Goal: Download file/media

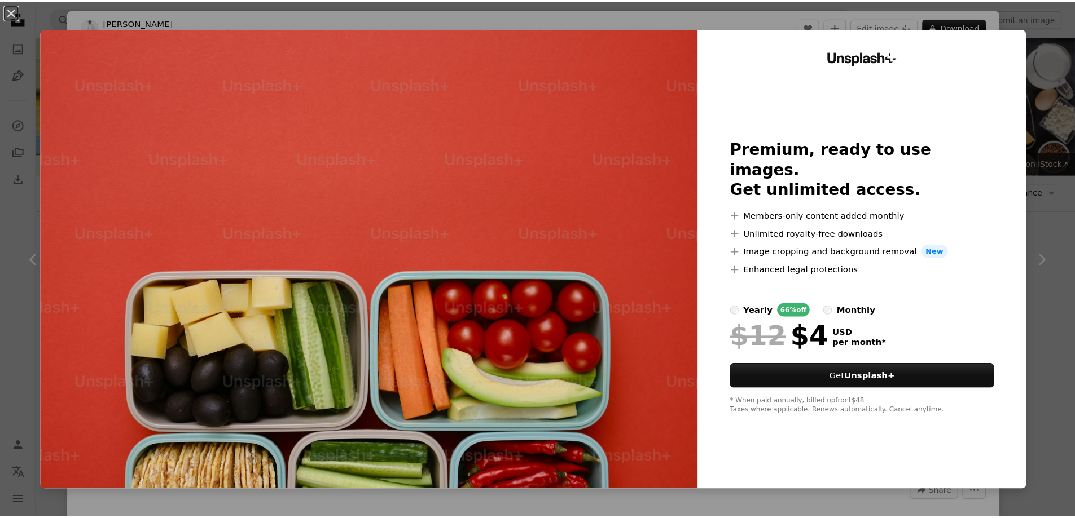
scroll to position [282, 0]
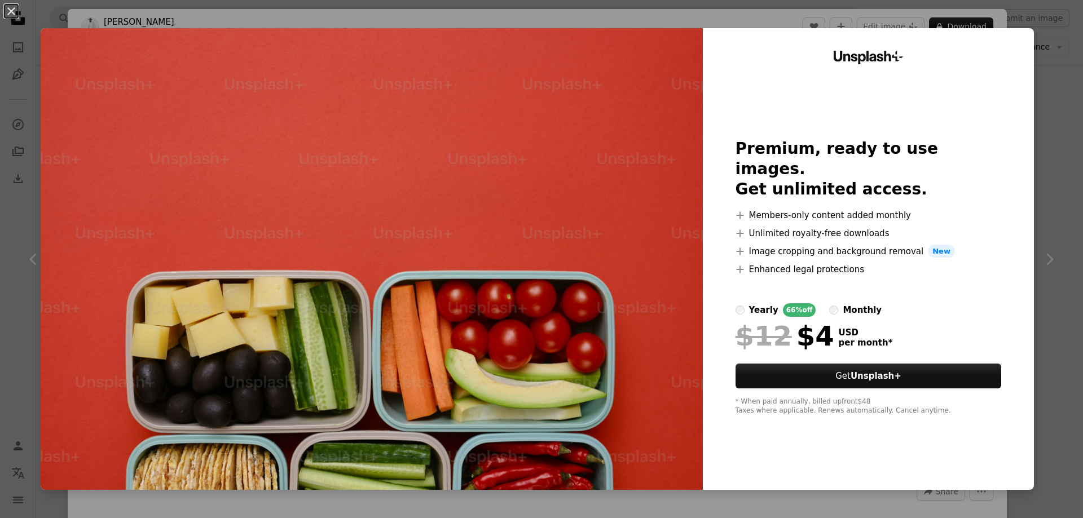
click at [1066, 118] on div "An X shape Unsplash+ Premium, ready to use images. Get unlimited access. A plus…" at bounding box center [541, 259] width 1083 height 518
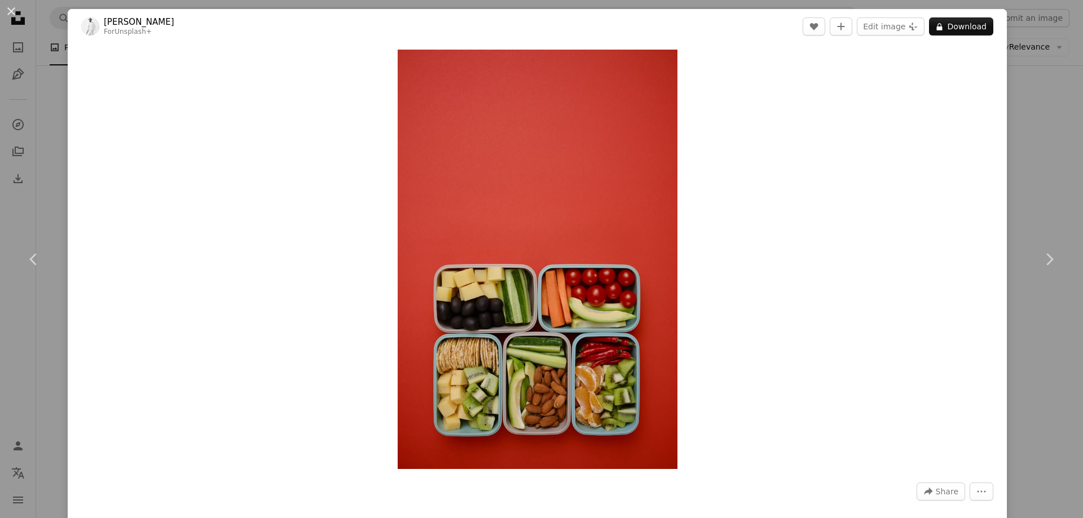
drag, startPoint x: 12, startPoint y: 10, endPoint x: 29, endPoint y: 34, distance: 29.6
click at [11, 10] on button "An X shape" at bounding box center [12, 12] width 14 height 14
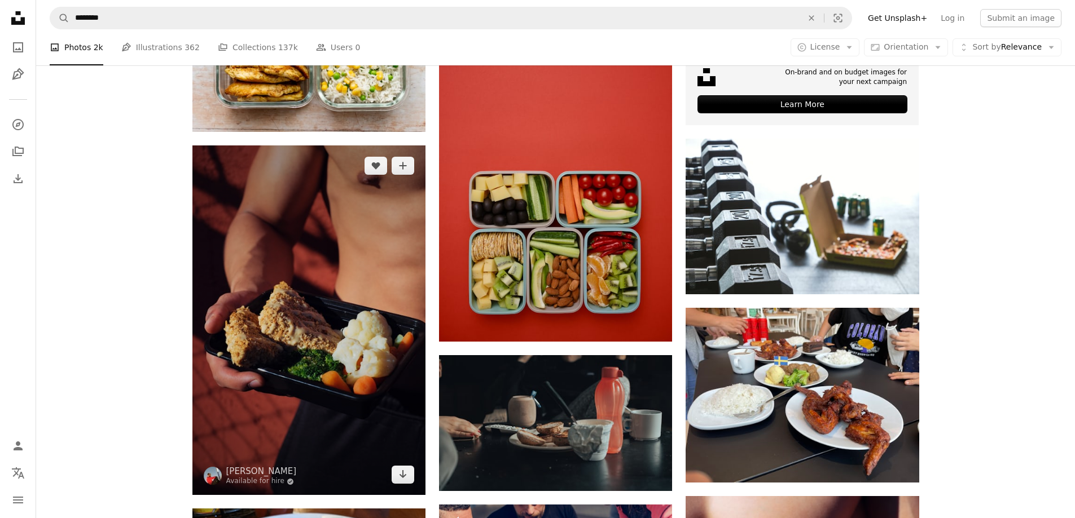
scroll to position [508, 0]
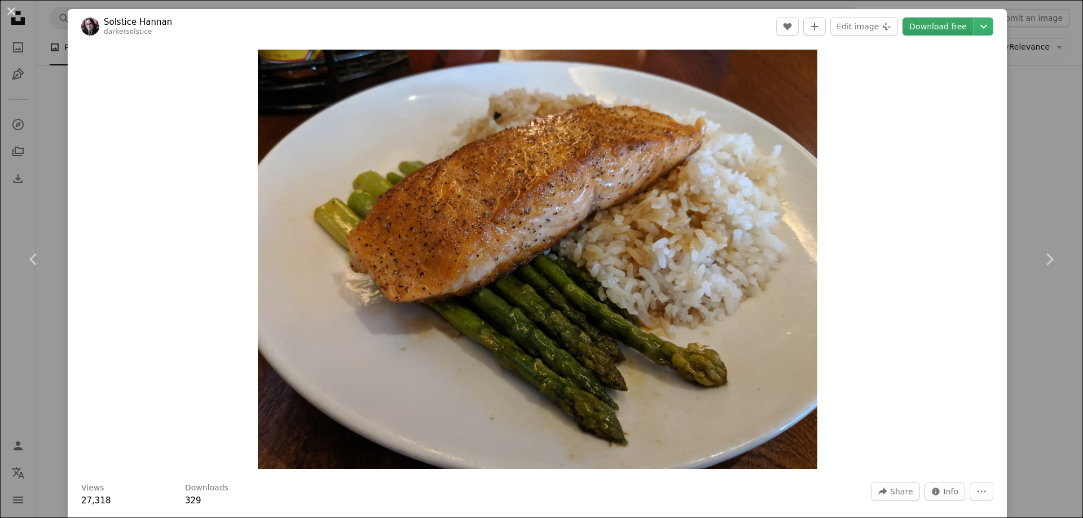
click at [933, 27] on link "Download free" at bounding box center [938, 26] width 71 height 18
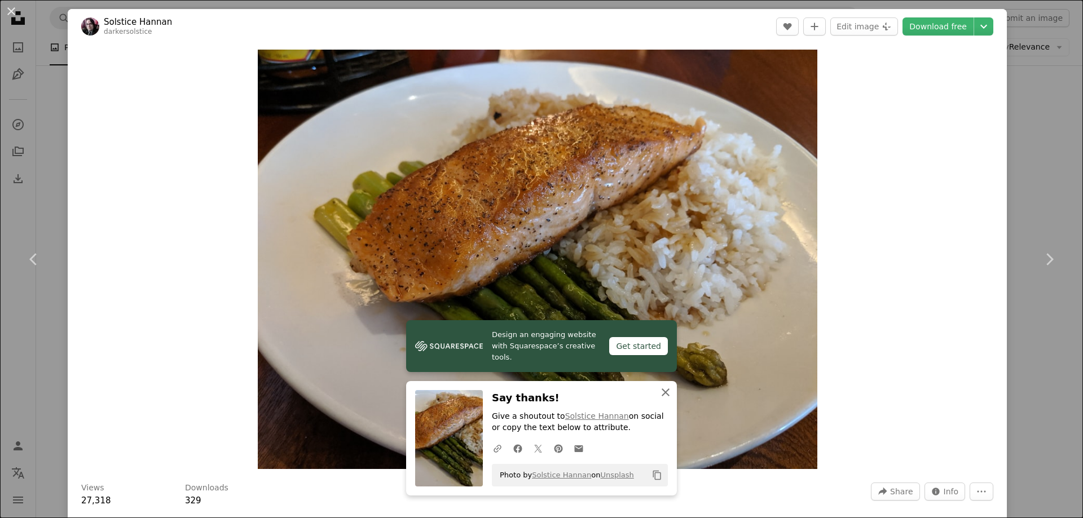
click at [662, 395] on icon "button" at bounding box center [666, 393] width 8 height 8
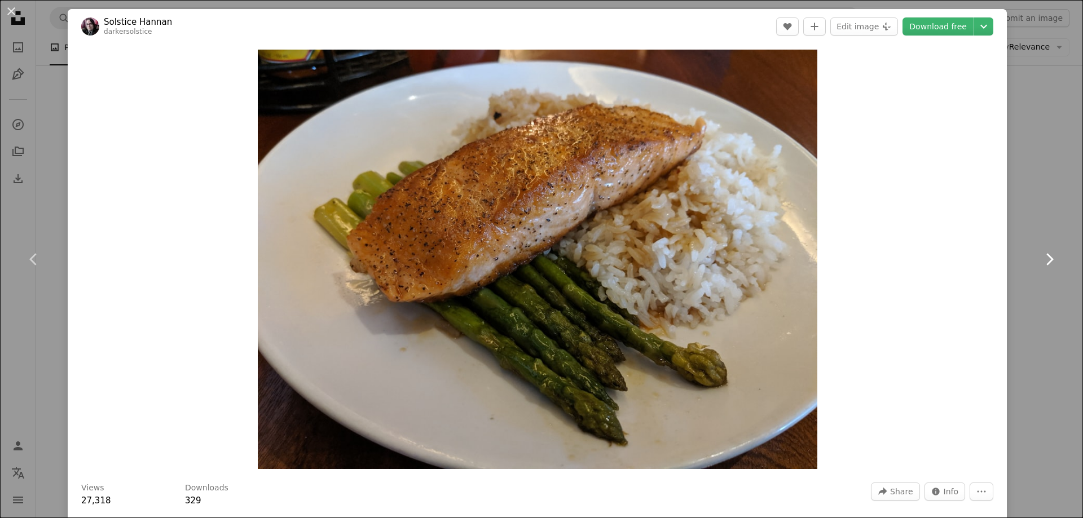
click at [1049, 234] on link "Chevron right" at bounding box center [1049, 259] width 68 height 108
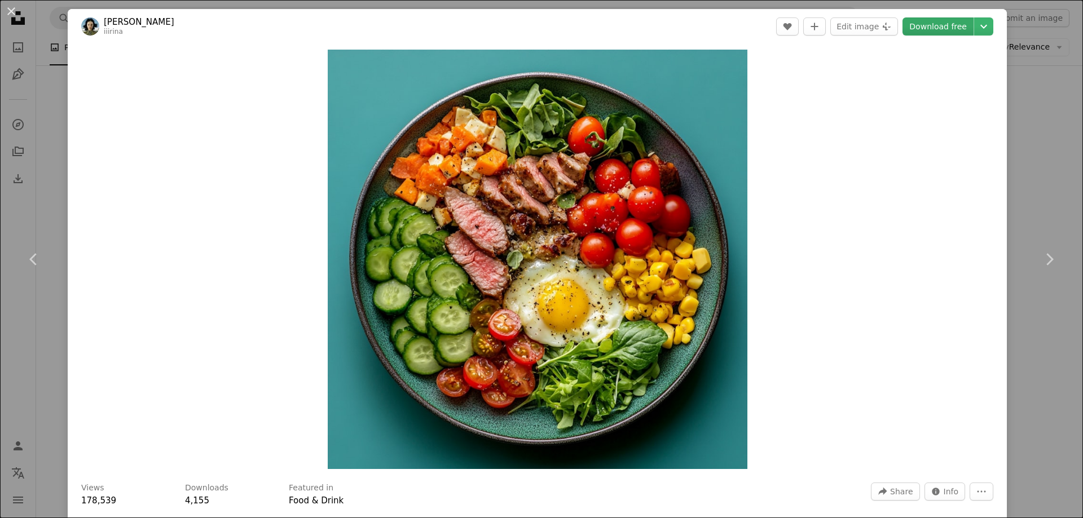
click at [948, 32] on link "Download free" at bounding box center [938, 26] width 71 height 18
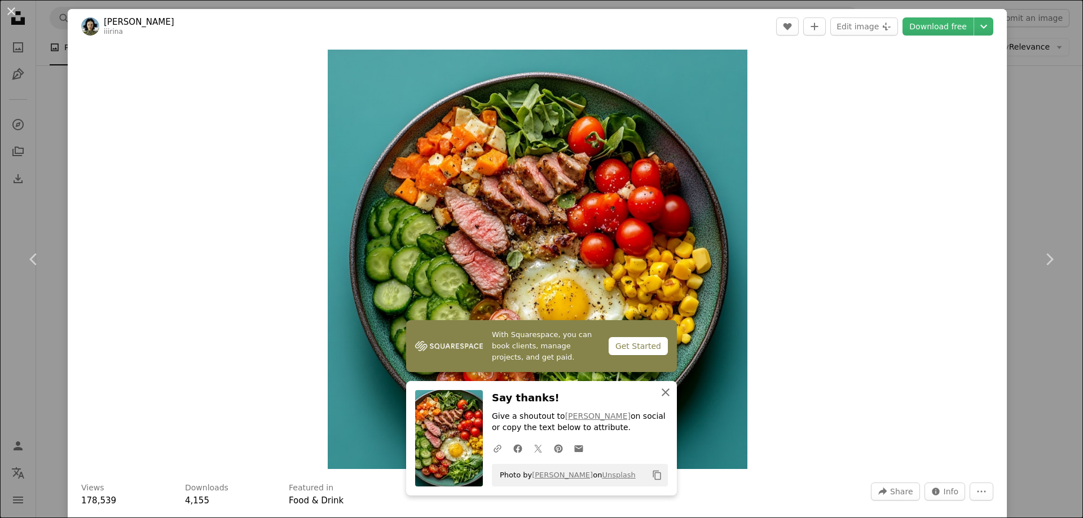
drag, startPoint x: 666, startPoint y: 394, endPoint x: 660, endPoint y: 388, distance: 8.4
click at [666, 394] on icon "An X shape" at bounding box center [666, 393] width 14 height 14
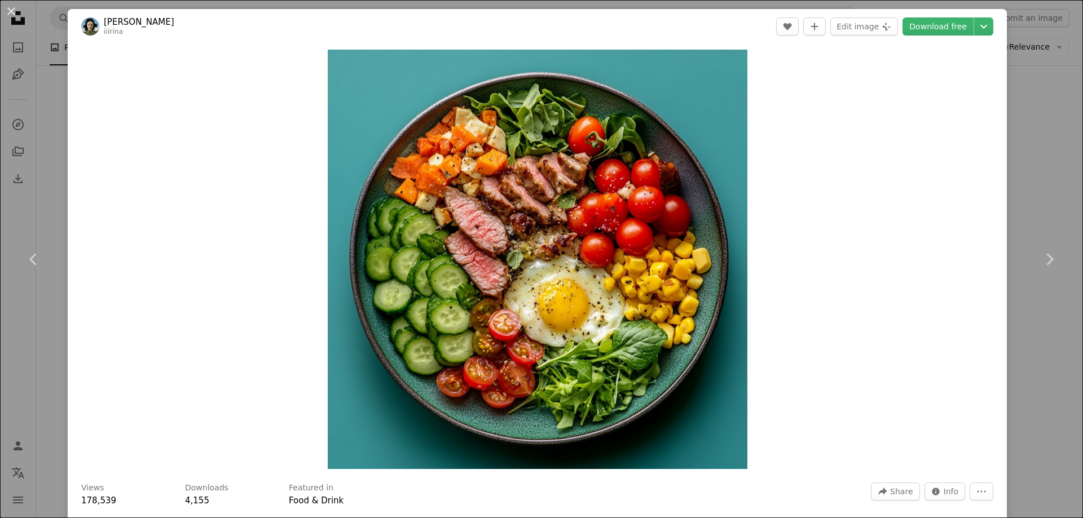
click at [1041, 115] on div "An X shape Chevron left Chevron right irina del iiirina A heart A plus sign Edi…" at bounding box center [541, 259] width 1083 height 518
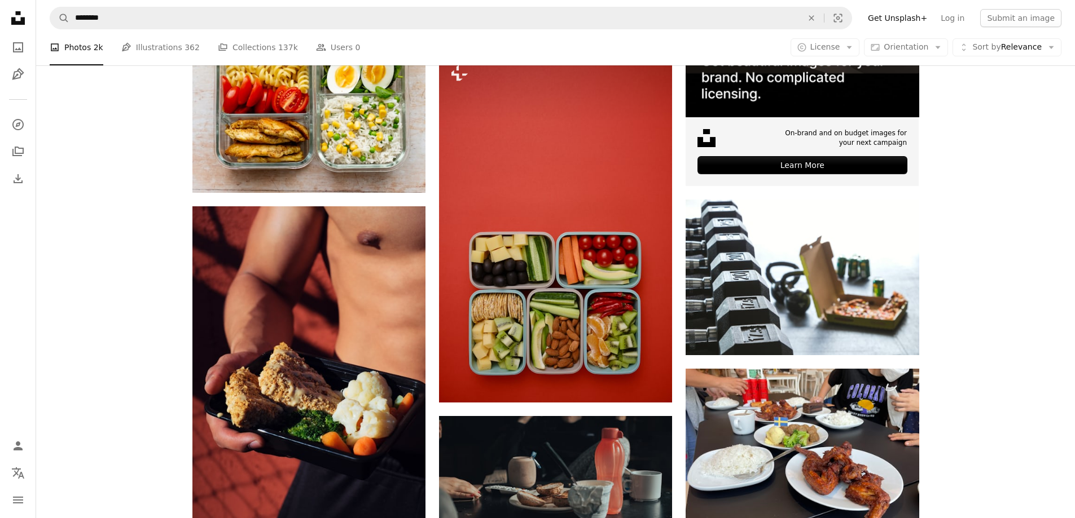
scroll to position [395, 0]
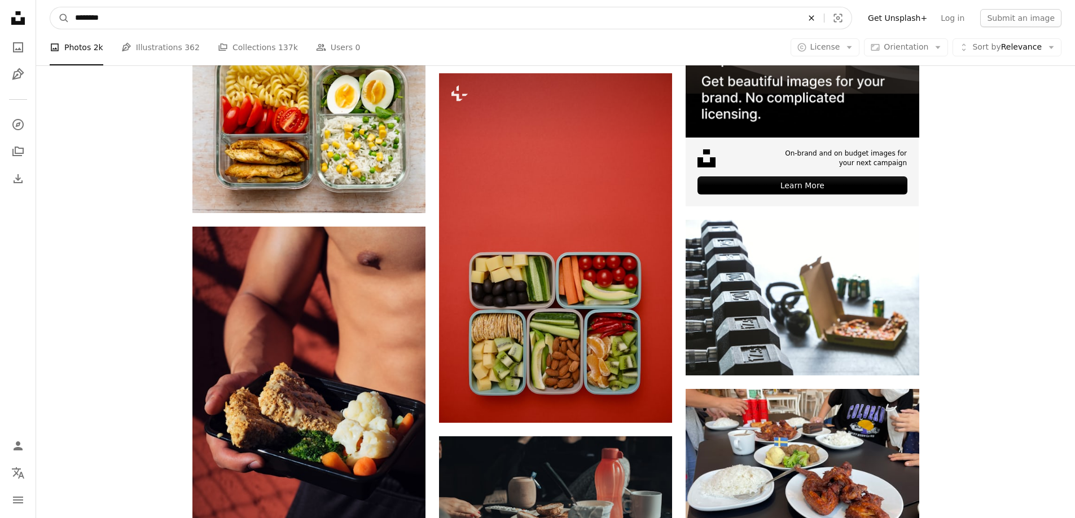
click at [816, 14] on icon "An X shape" at bounding box center [811, 18] width 25 height 9
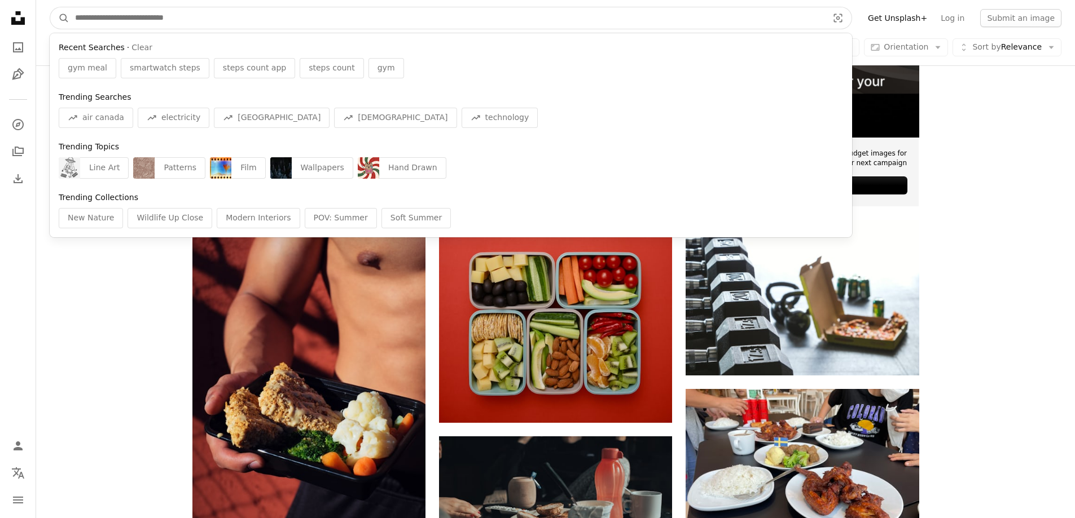
click at [566, 21] on input "Find visuals sitewide" at bounding box center [446, 17] width 755 height 21
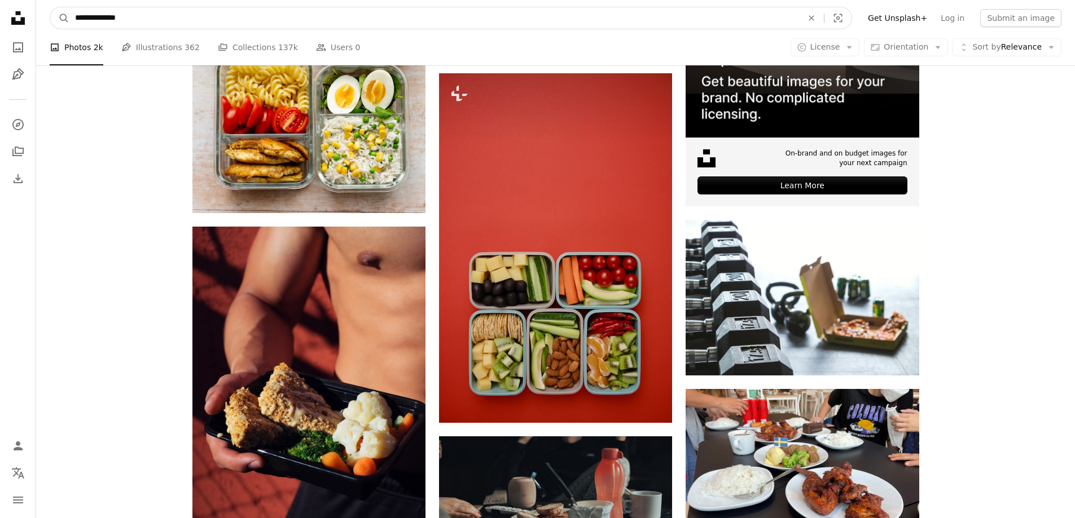
type input "**********"
click button "A magnifying glass" at bounding box center [59, 17] width 19 height 21
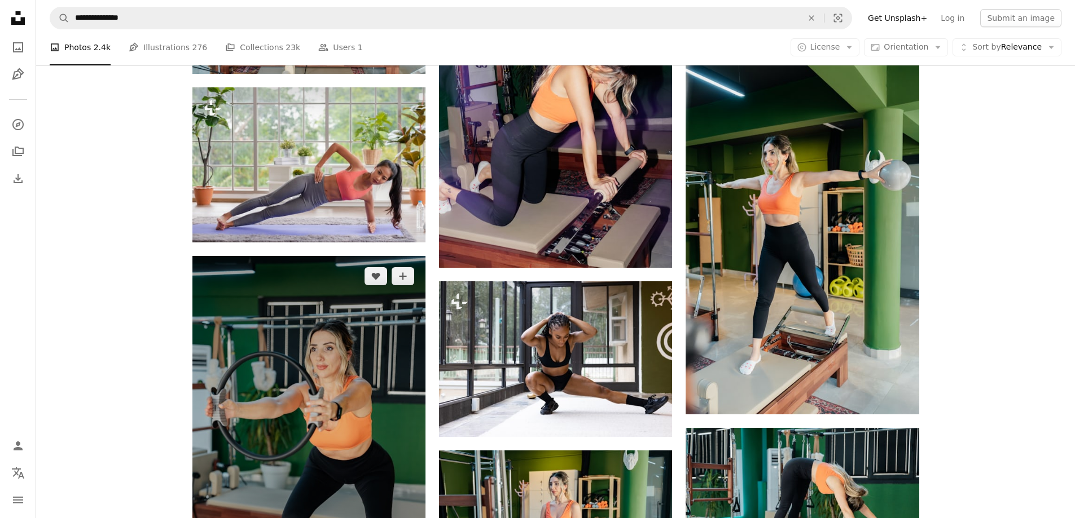
scroll to position [959, 0]
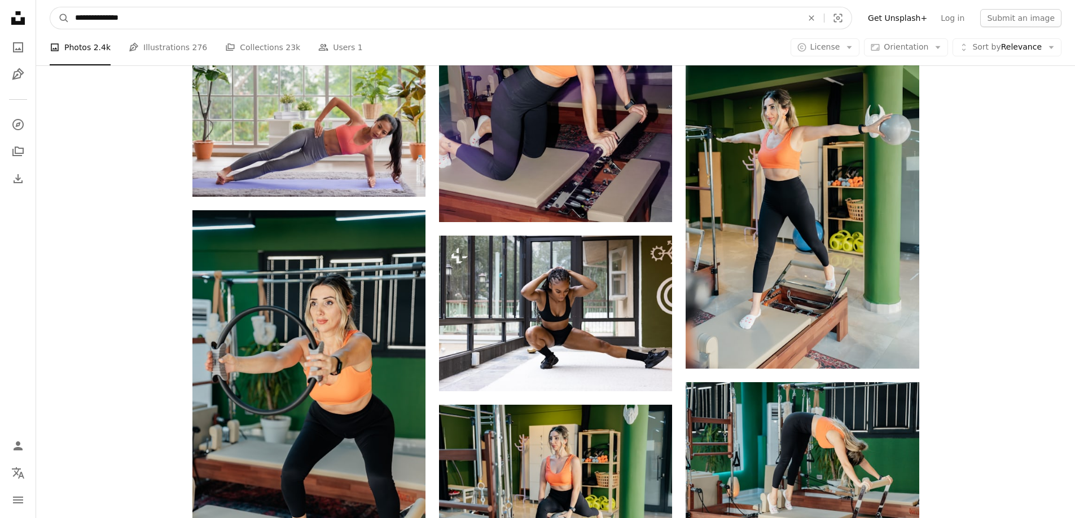
click at [184, 21] on input "**********" at bounding box center [433, 17] width 729 height 21
type input "*******"
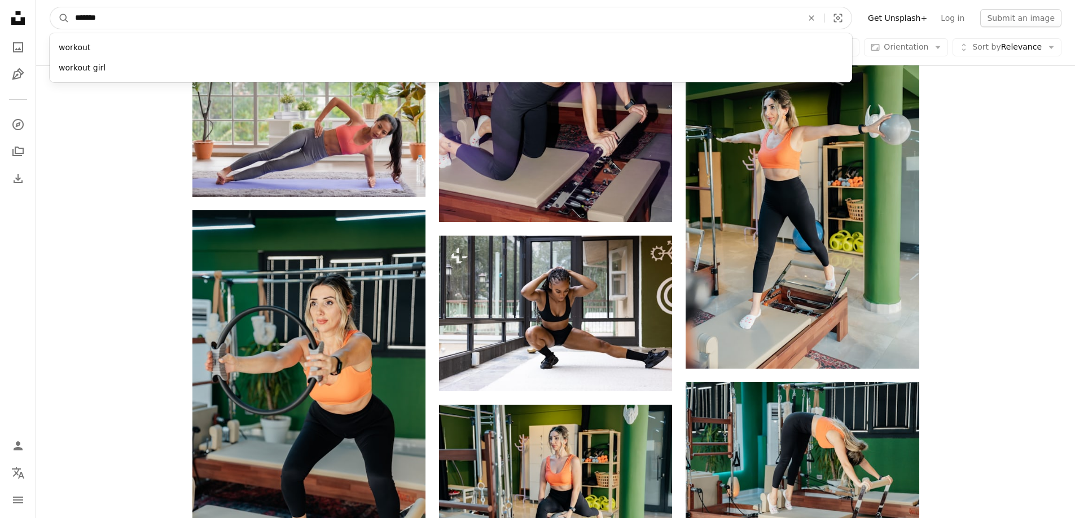
click button "A magnifying glass" at bounding box center [59, 17] width 19 height 21
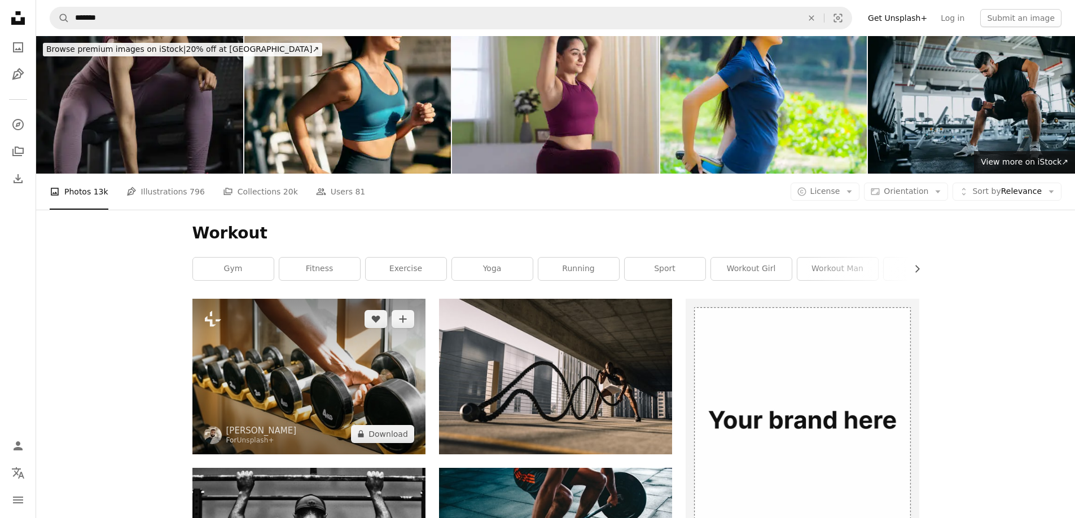
click at [320, 299] on img at bounding box center [308, 376] width 233 height 155
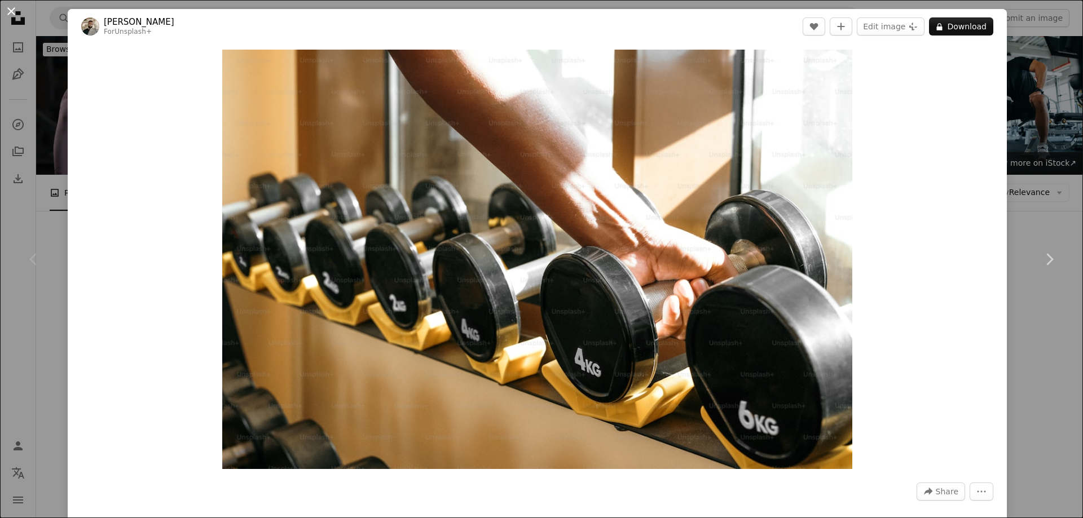
click at [15, 13] on button "An X shape" at bounding box center [12, 12] width 14 height 14
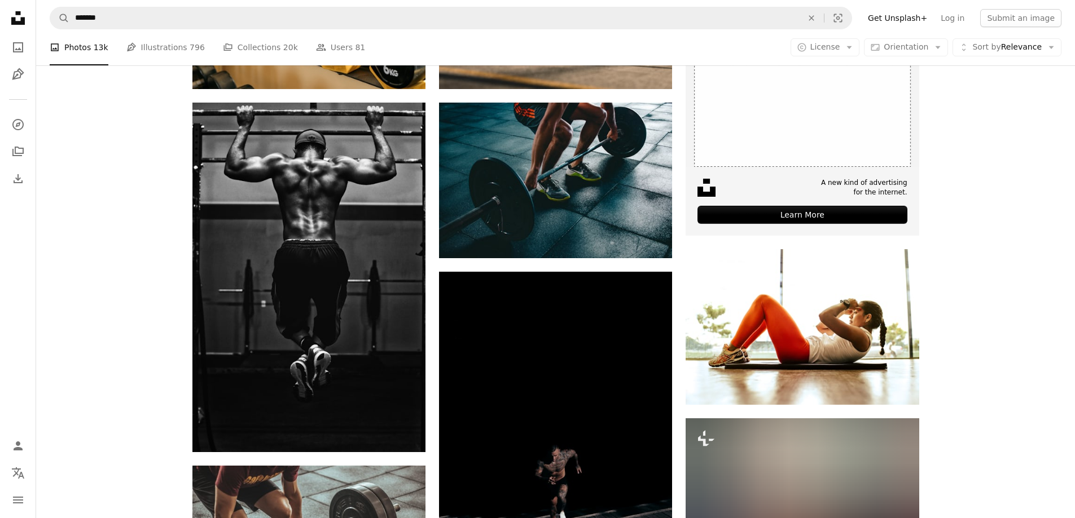
scroll to position [342, 0]
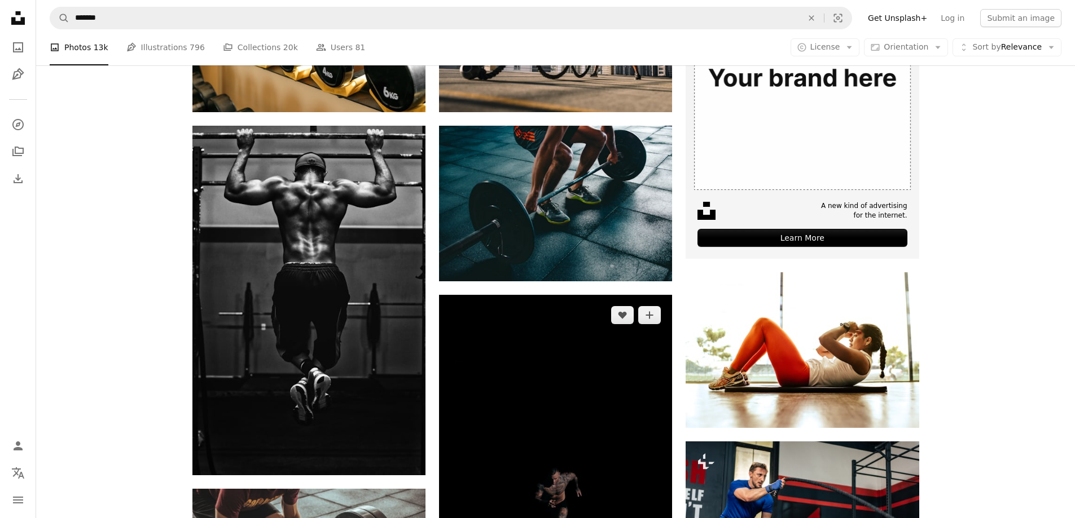
click at [529, 314] on img at bounding box center [555, 470] width 233 height 350
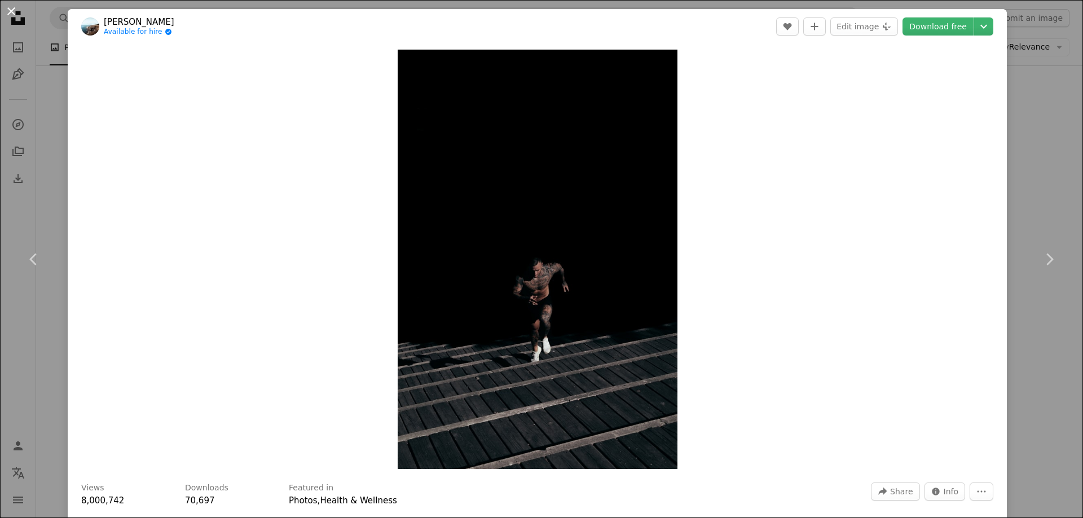
click at [10, 6] on button "An X shape" at bounding box center [12, 12] width 14 height 14
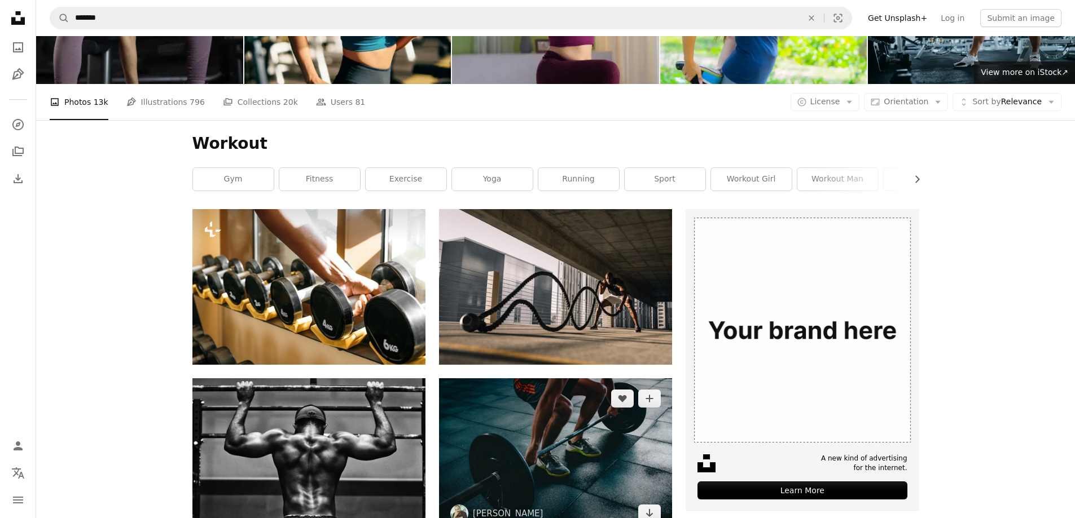
scroll to position [4, 0]
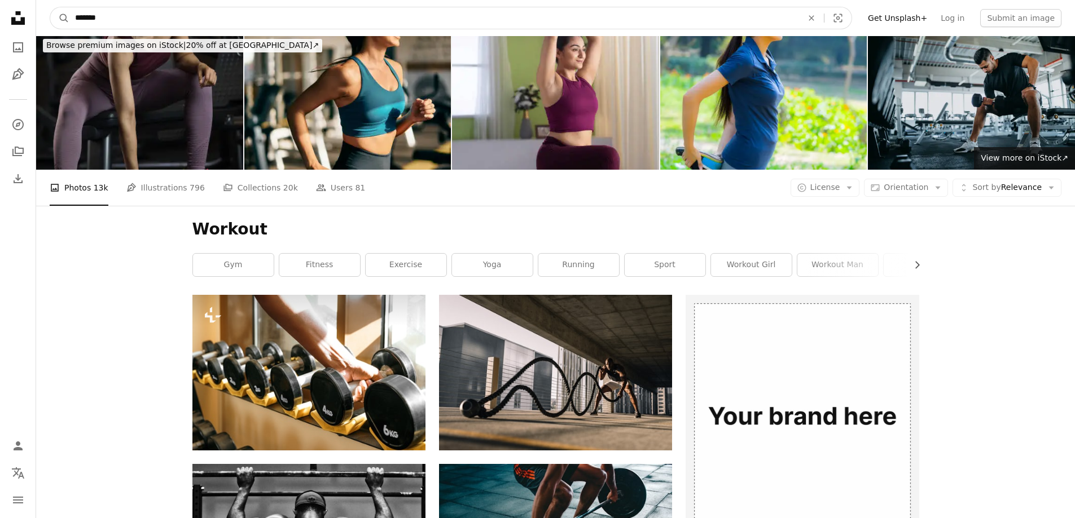
click at [171, 14] on input "*******" at bounding box center [433, 17] width 729 height 21
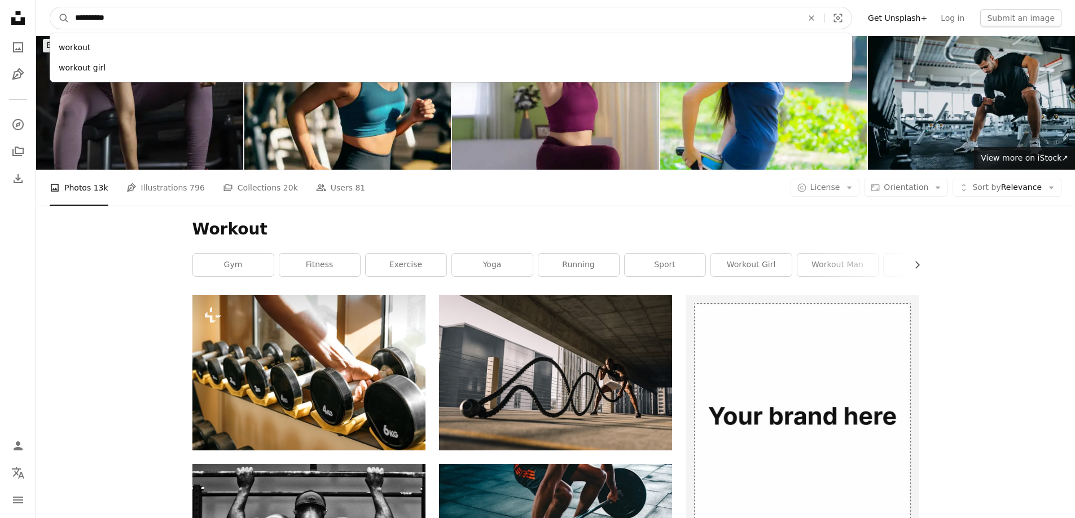
type input "**********"
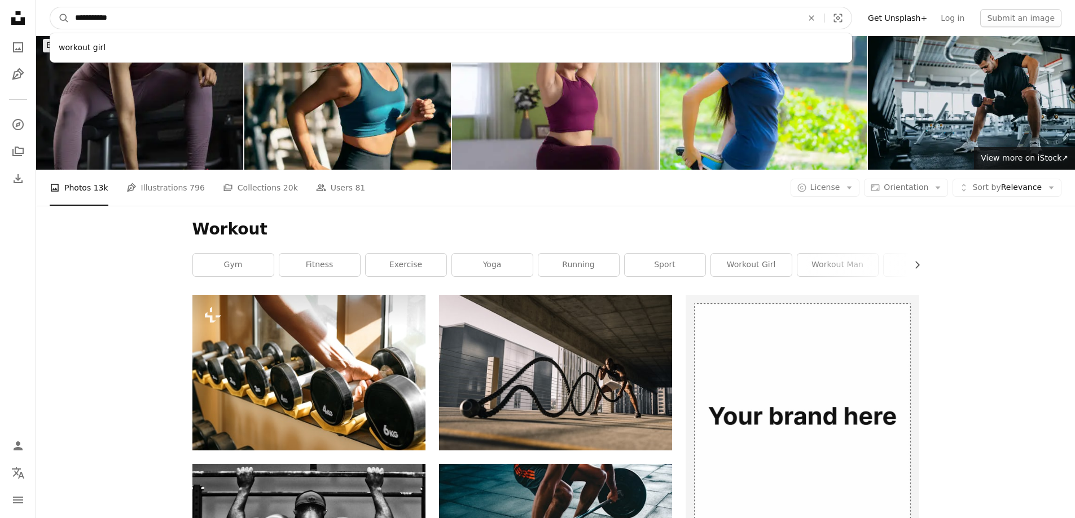
click button "A magnifying glass" at bounding box center [59, 17] width 19 height 21
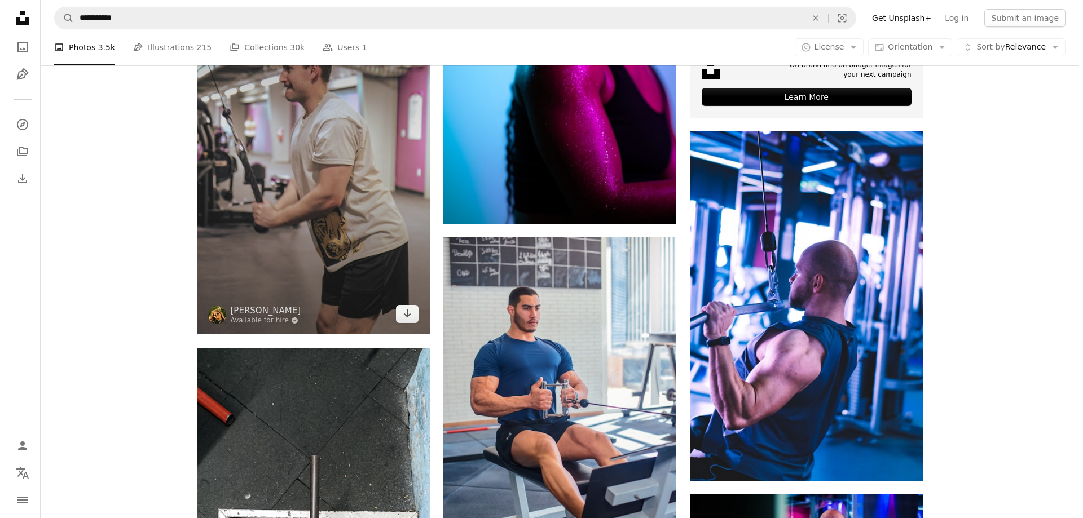
scroll to position [508, 0]
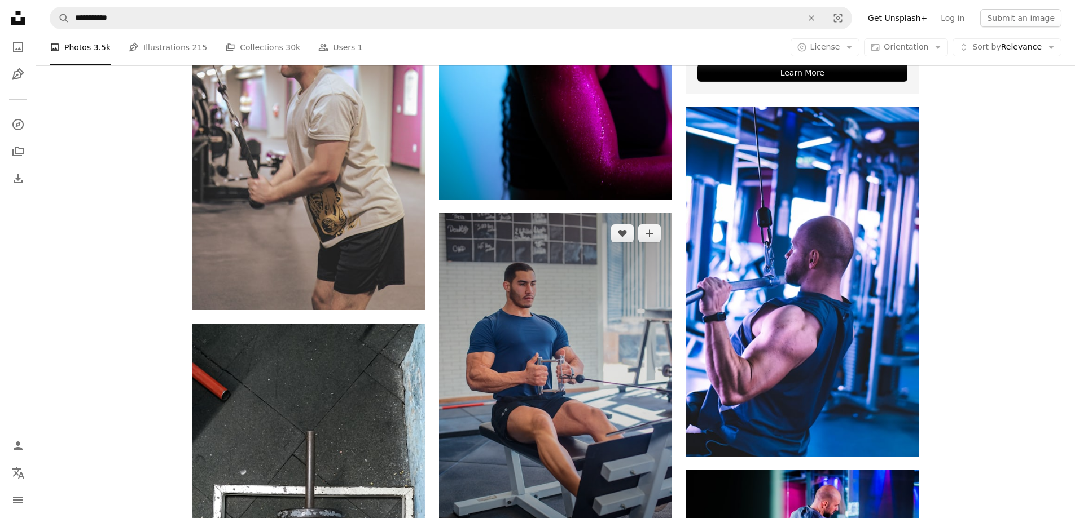
click at [555, 258] on img at bounding box center [555, 387] width 233 height 349
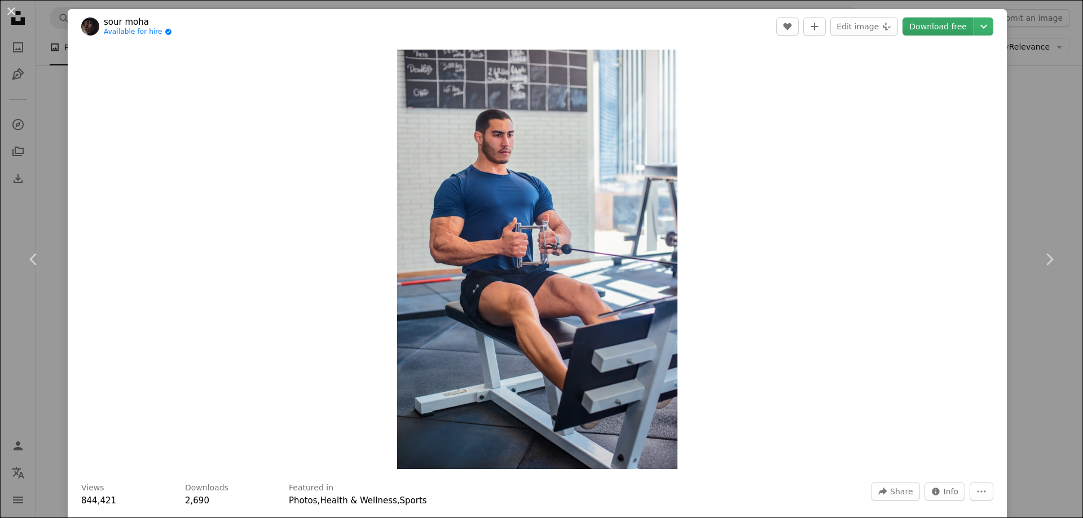
click at [935, 28] on link "Download free" at bounding box center [938, 26] width 71 height 18
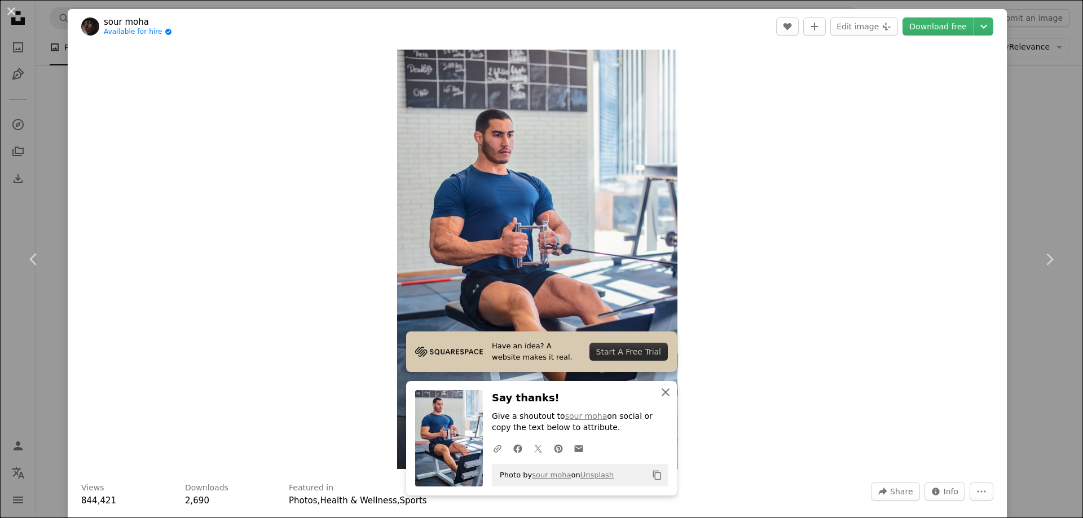
click at [659, 393] on icon "An X shape" at bounding box center [666, 393] width 14 height 14
